Goal: Task Accomplishment & Management: Manage account settings

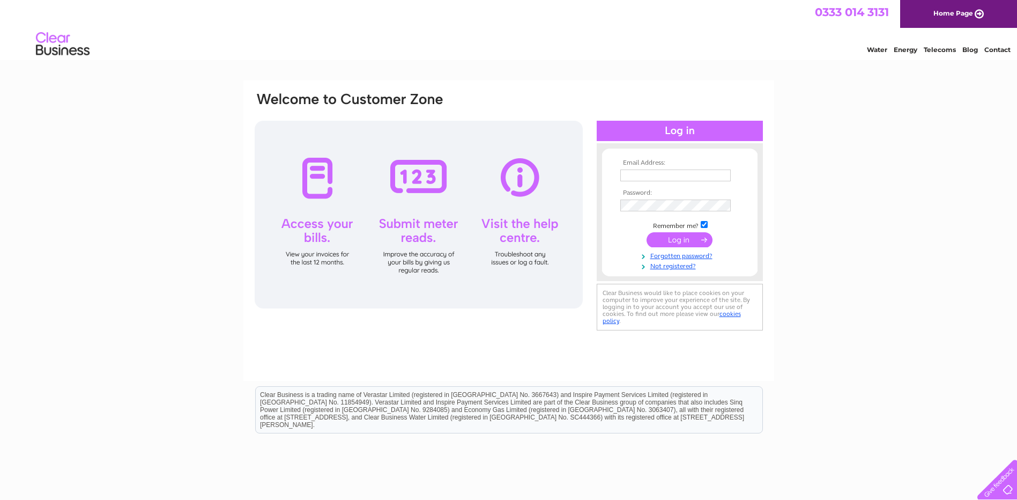
type input "[PERSON_NAME][EMAIL_ADDRESS][DOMAIN_NAME]"
click at [675, 241] on input "submit" at bounding box center [680, 239] width 66 height 15
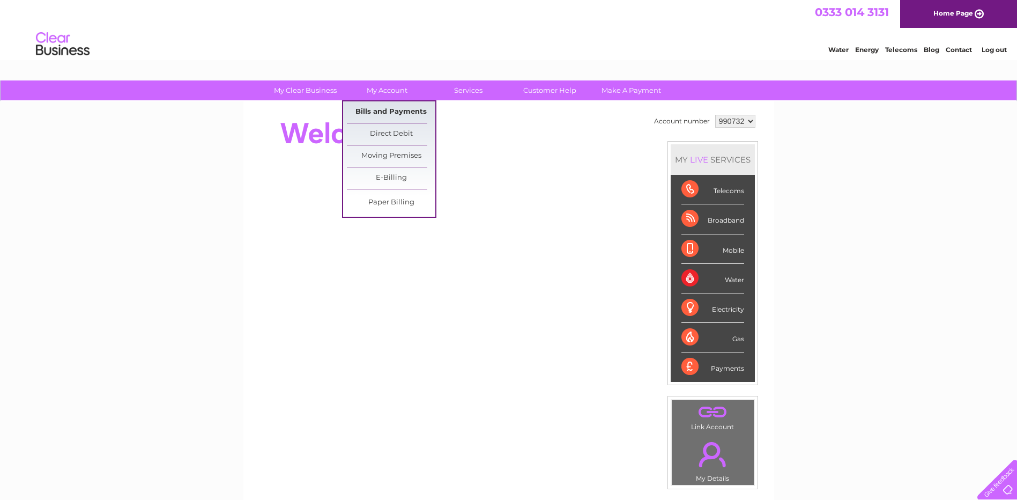
click at [396, 107] on link "Bills and Payments" at bounding box center [391, 111] width 88 height 21
click at [390, 114] on link "Bills and Payments" at bounding box center [391, 111] width 88 height 21
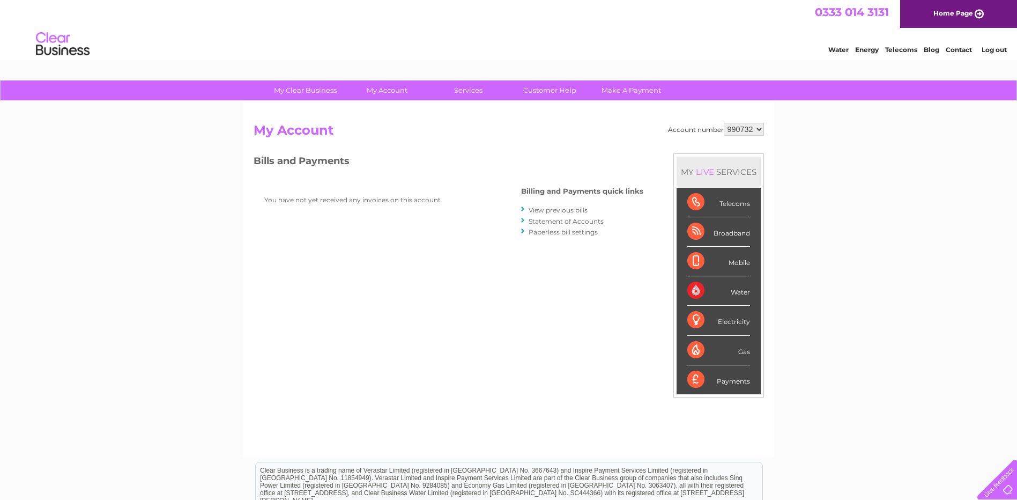
click at [741, 127] on select "990732 990735" at bounding box center [744, 129] width 40 height 13
select select "990735"
click at [724, 123] on select "990732 990735" at bounding box center [744, 129] width 40 height 13
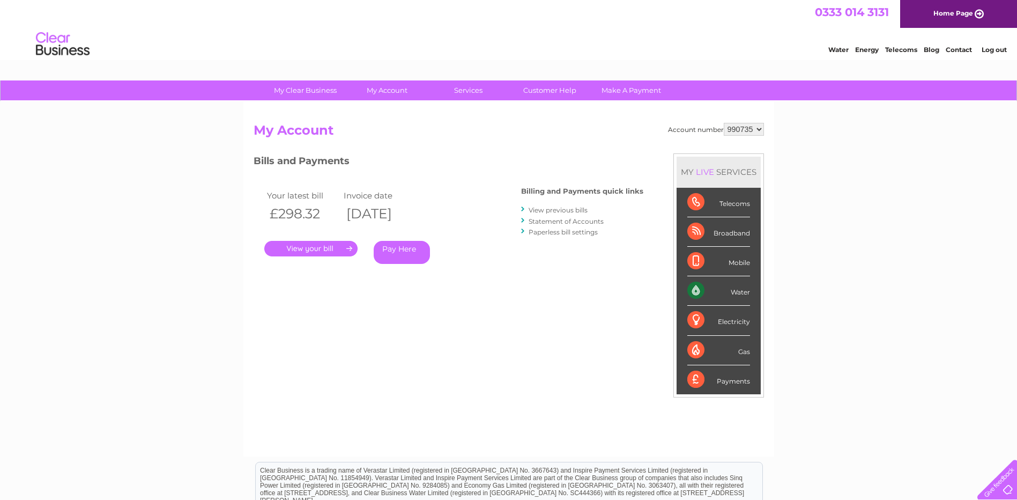
click at [320, 252] on link "." at bounding box center [310, 249] width 93 height 16
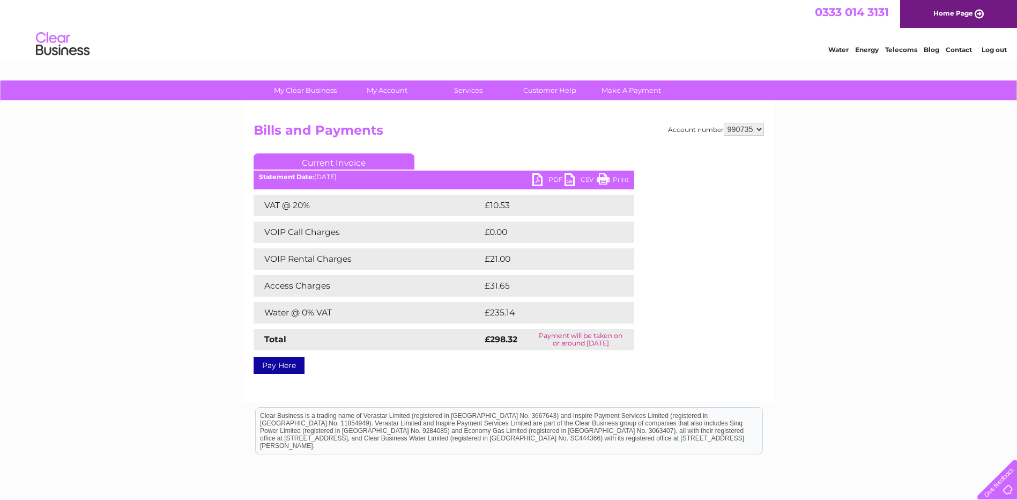
click at [546, 182] on link "PDF" at bounding box center [549, 181] width 32 height 16
click at [994, 52] on link "Log out" at bounding box center [994, 50] width 25 height 8
